Goal: Check status: Check status

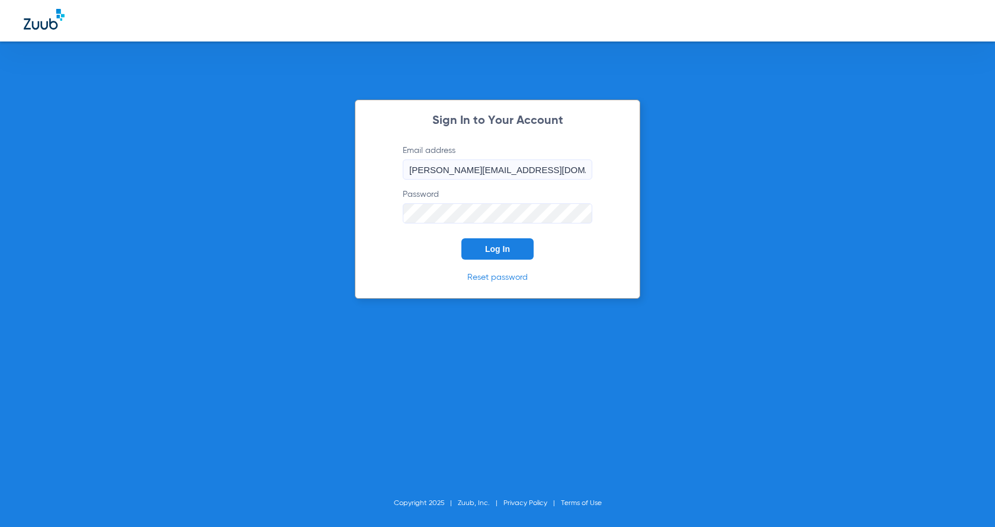
click at [502, 246] on span "Log In" at bounding box center [497, 248] width 25 height 9
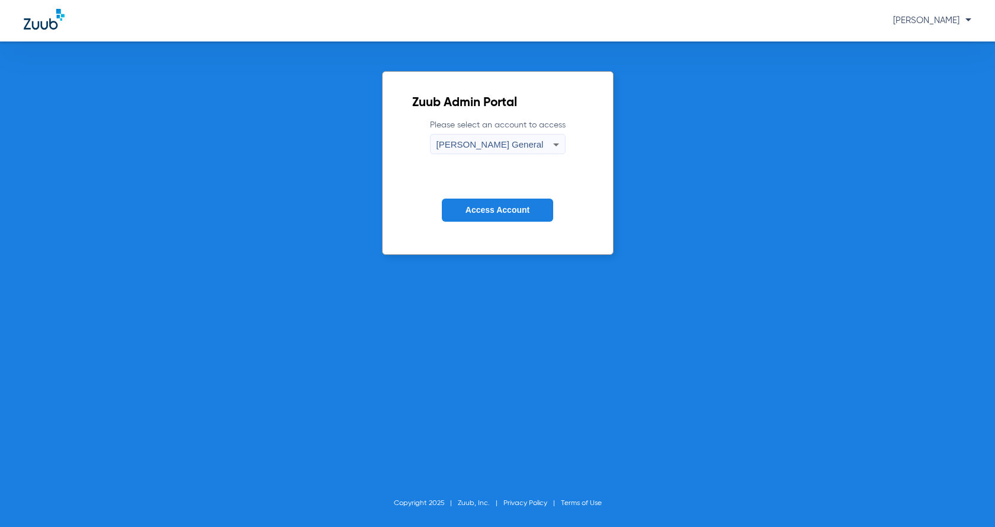
click at [512, 215] on button "Access Account" at bounding box center [497, 210] width 111 height 23
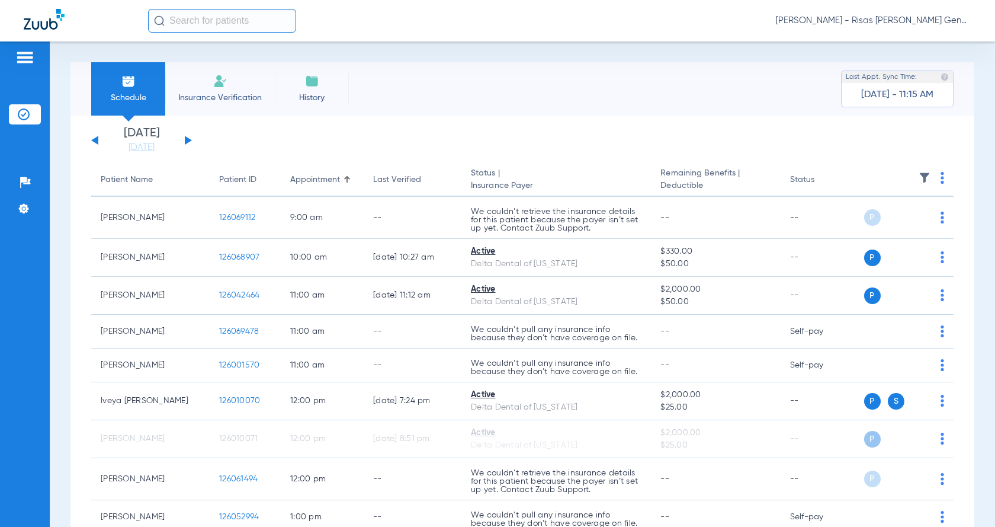
click at [188, 136] on div "[DATE] [DATE] [DATE] [DATE] [DATE] [DATE] [DATE] [DATE] [DATE] [DATE] [DATE] [D…" at bounding box center [141, 140] width 101 height 26
click at [186, 143] on button at bounding box center [188, 140] width 7 height 9
